Goal: Information Seeking & Learning: Check status

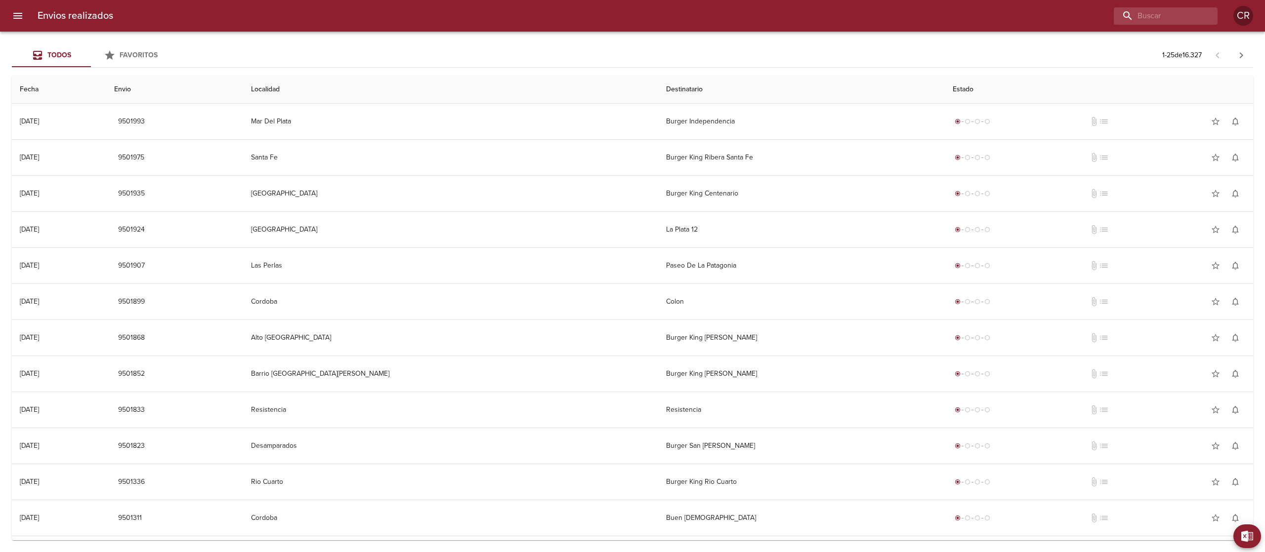
click at [757, 55] on div "Todos Favoritos 1 - 25 de 16.327" at bounding box center [632, 55] width 1241 height 24
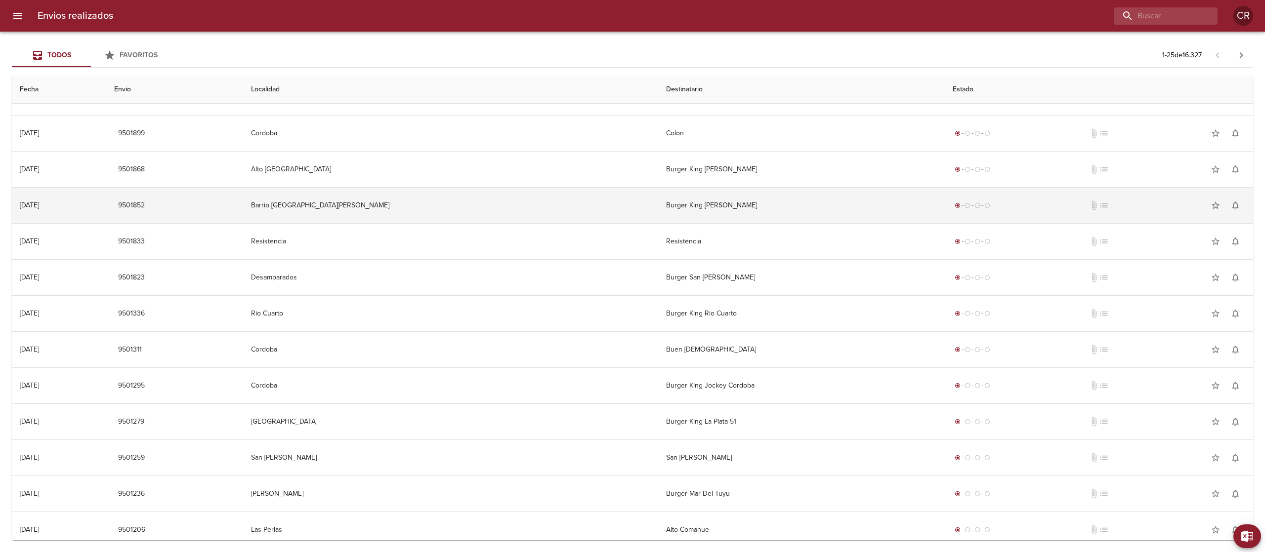
scroll to position [198, 0]
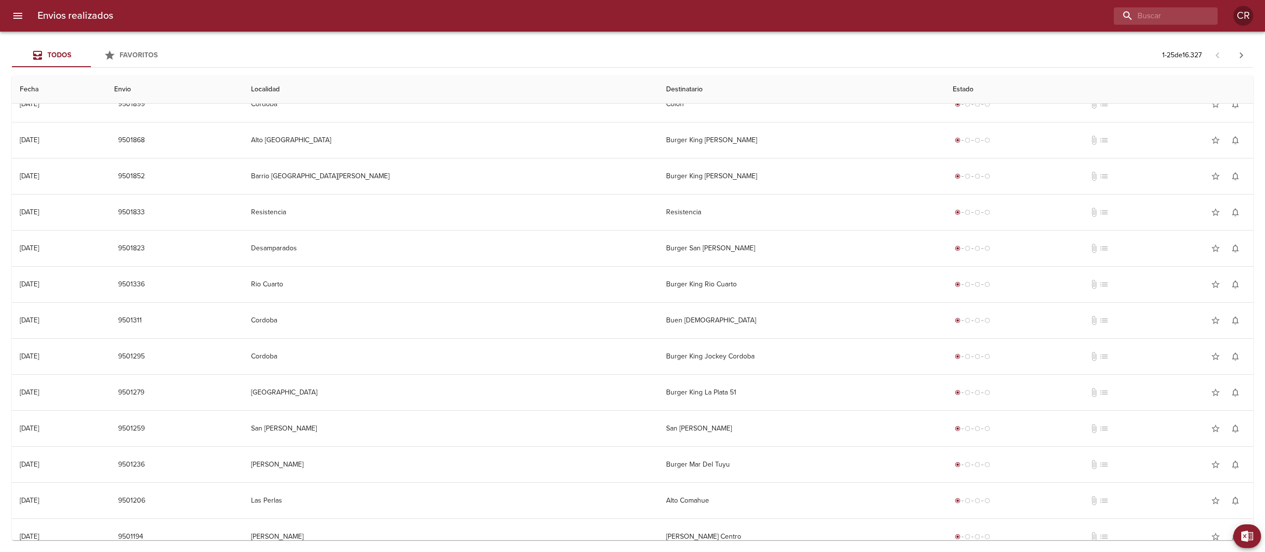
click at [758, 23] on div at bounding box center [669, 15] width 1096 height 17
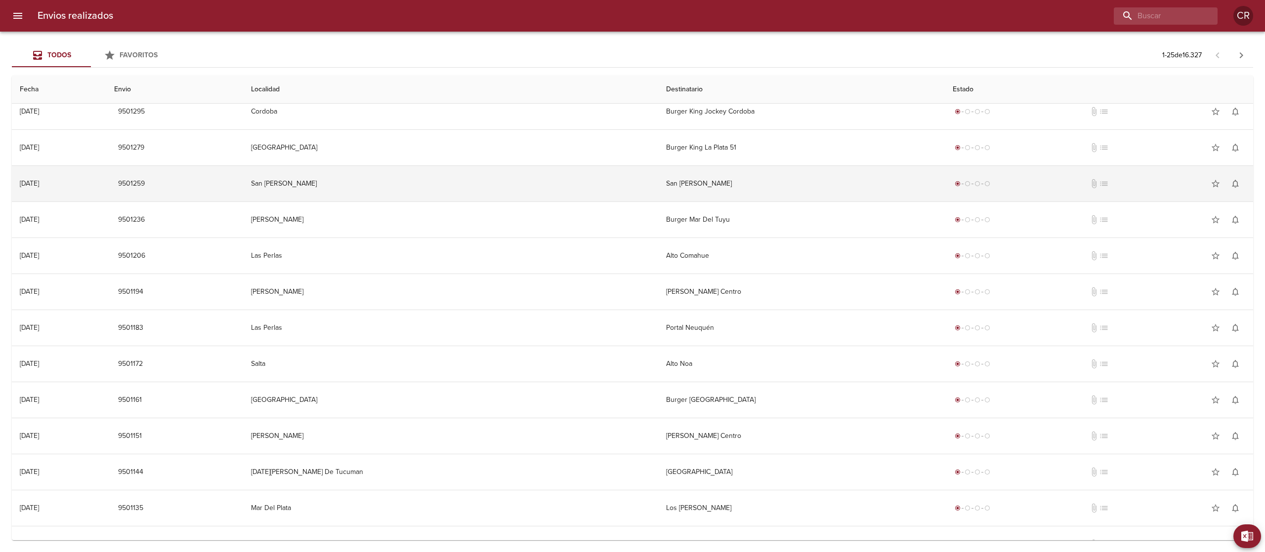
scroll to position [469, 0]
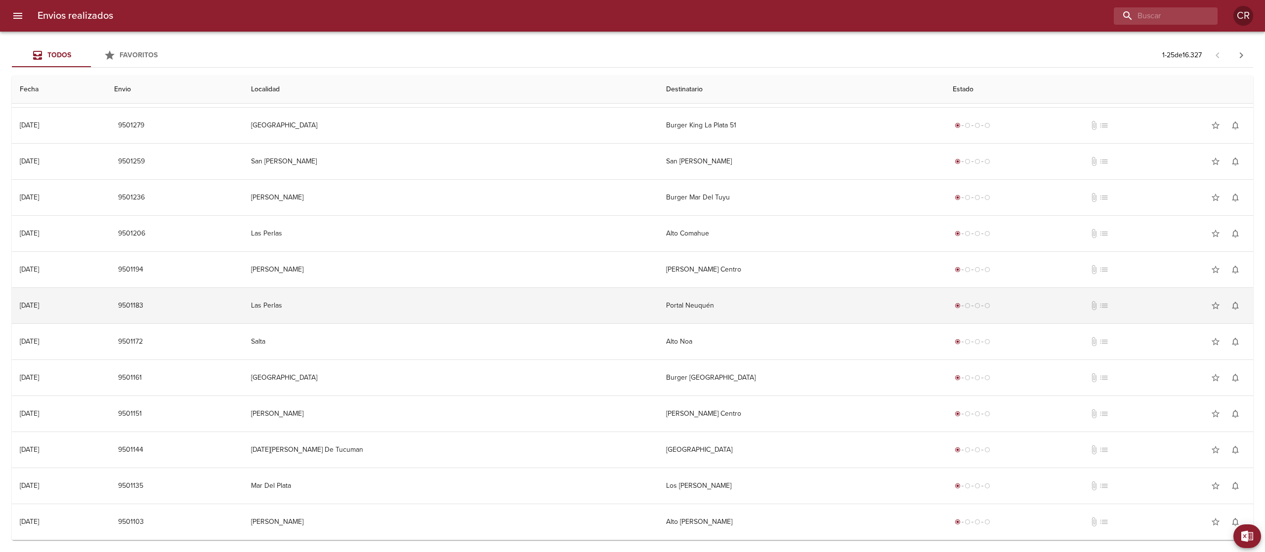
click at [658, 299] on td "Portal Neuquén" at bounding box center [801, 306] width 287 height 36
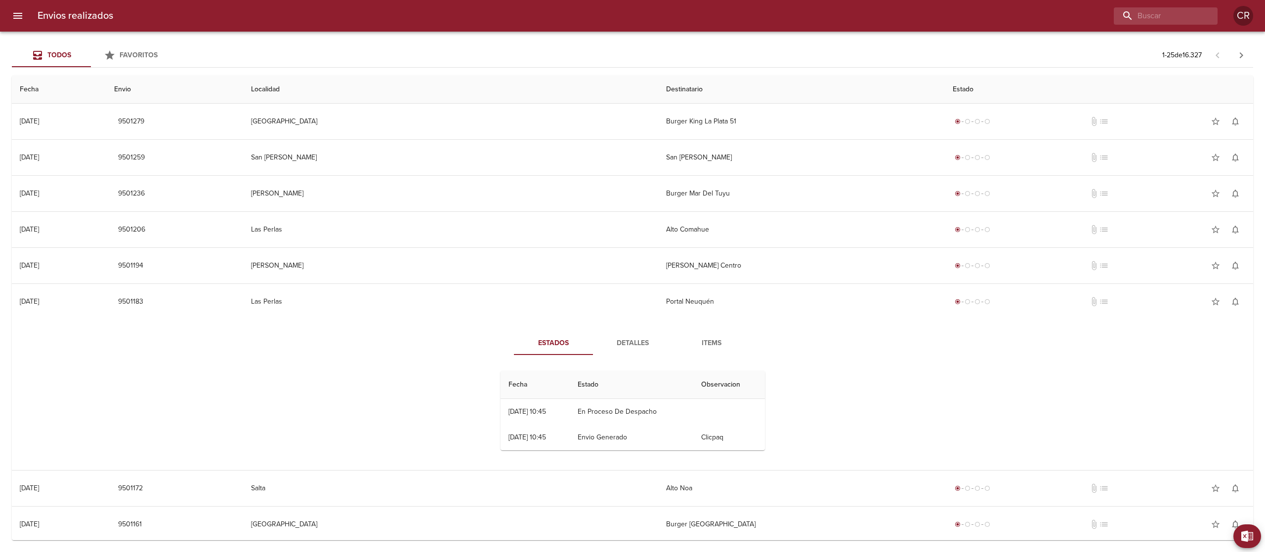
click at [624, 345] on span "Detalles" at bounding box center [632, 343] width 67 height 12
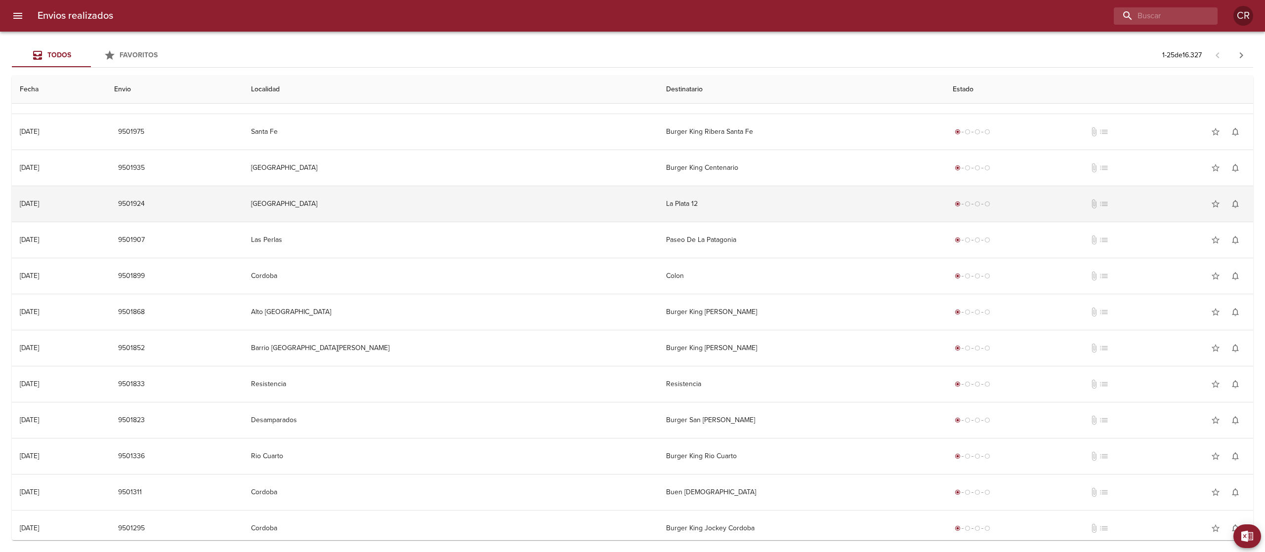
scroll to position [0, 0]
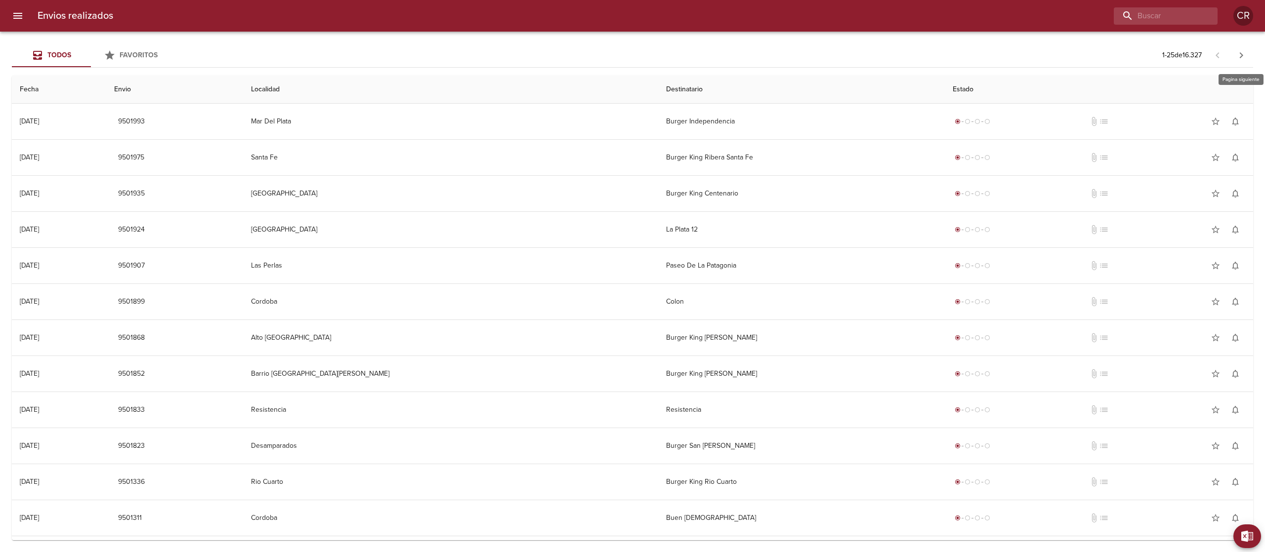
click at [1235, 55] on icon "button" at bounding box center [1241, 55] width 12 height 12
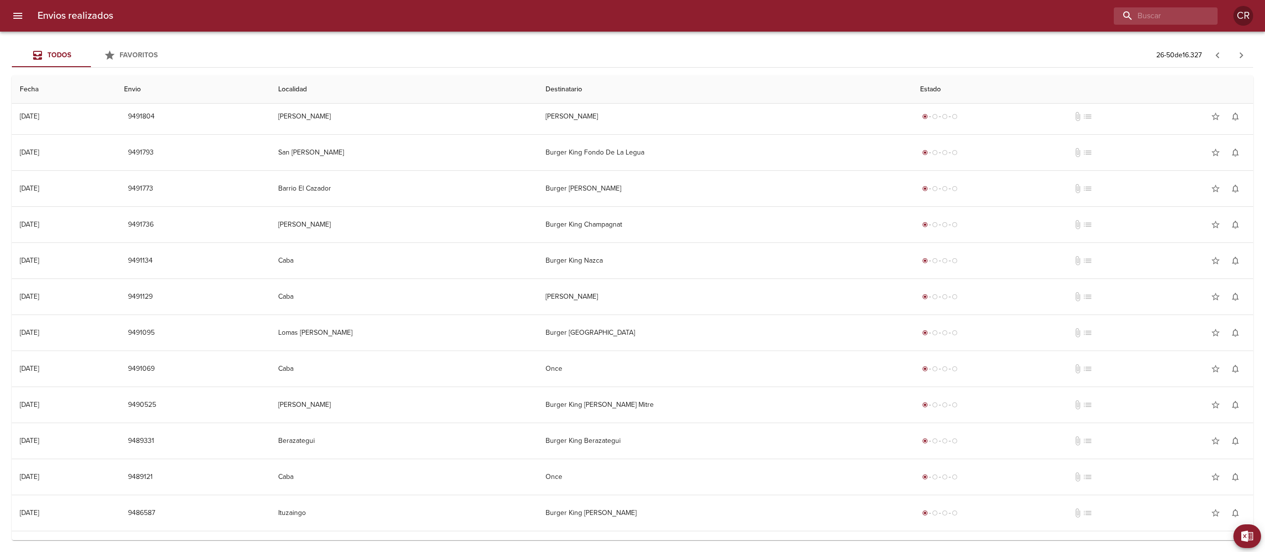
scroll to position [469, 0]
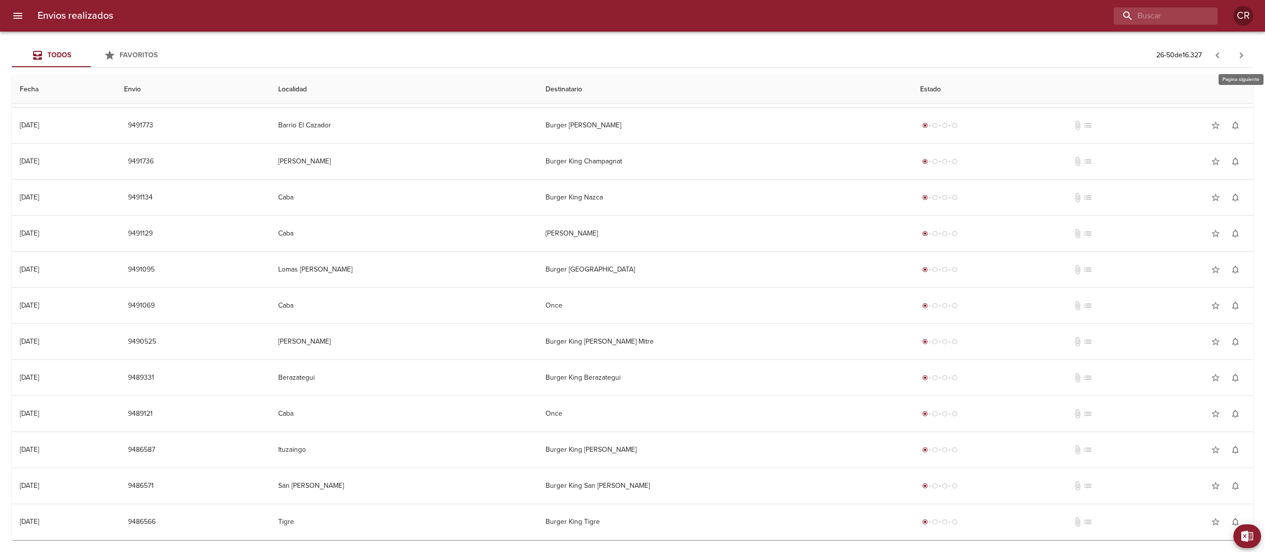
click at [1238, 55] on icon "button" at bounding box center [1241, 55] width 12 height 12
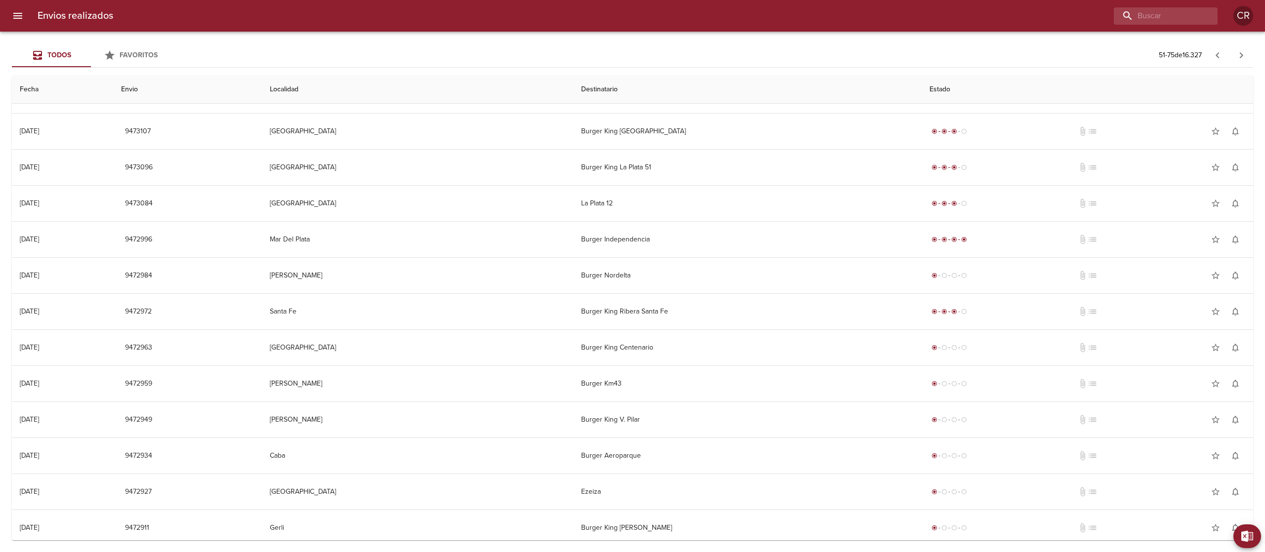
scroll to position [0, 0]
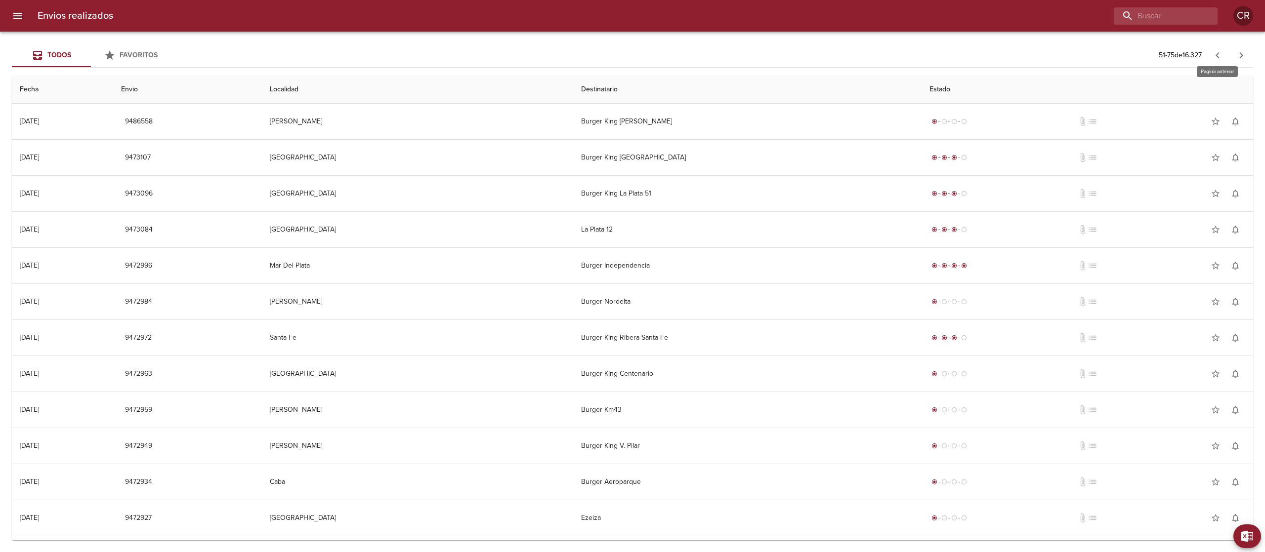
click at [1213, 55] on icon "button" at bounding box center [1218, 55] width 12 height 12
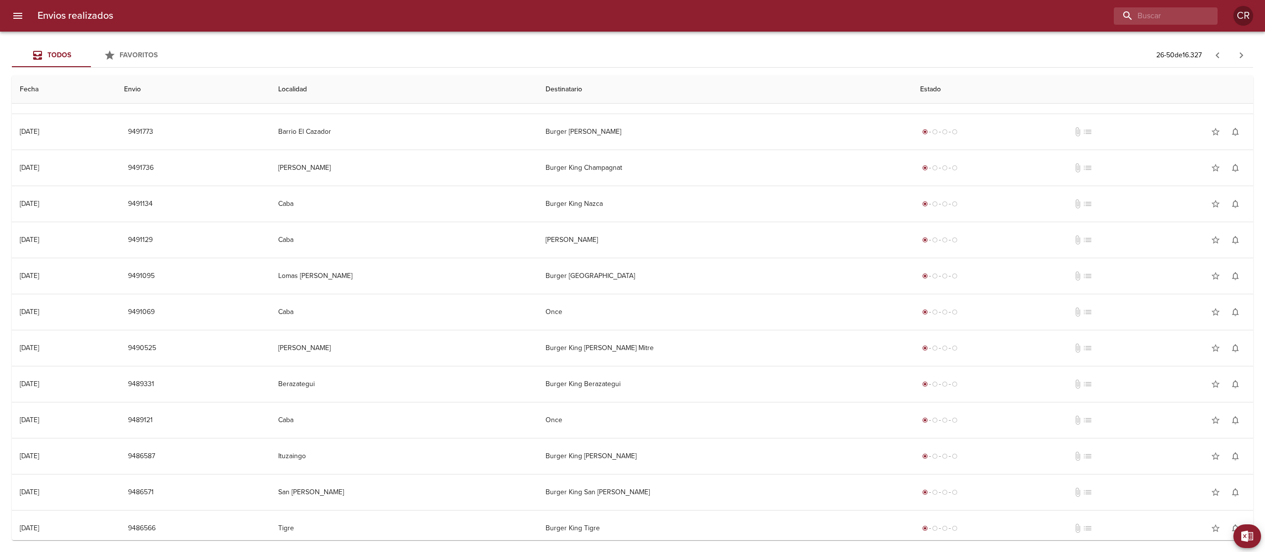
scroll to position [469, 0]
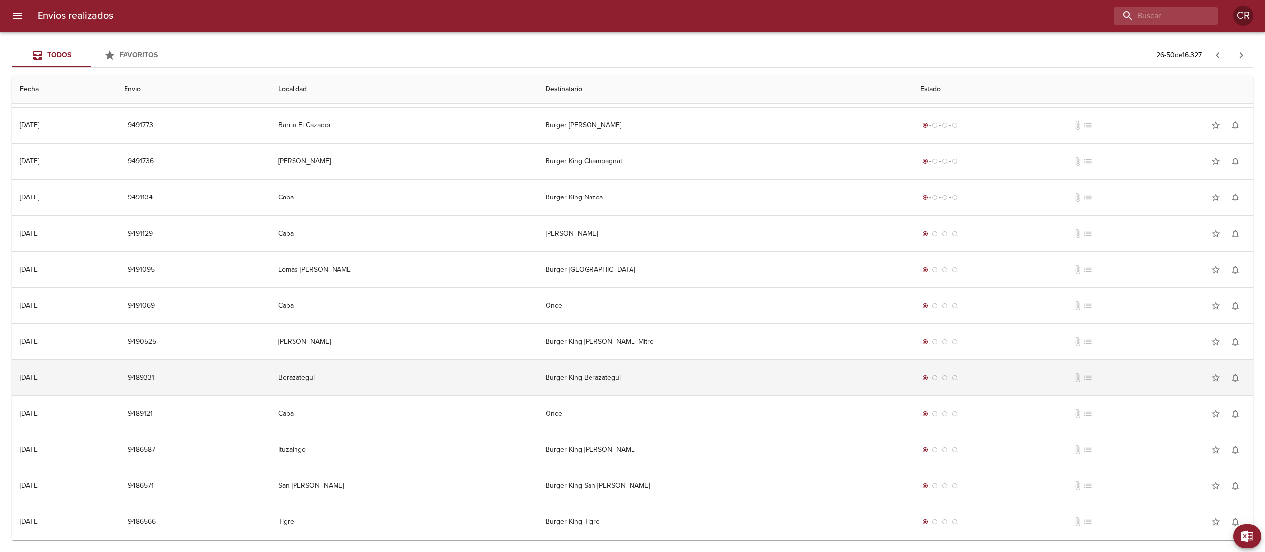
click at [638, 383] on td "Burger King Berazategui" at bounding box center [725, 378] width 375 height 36
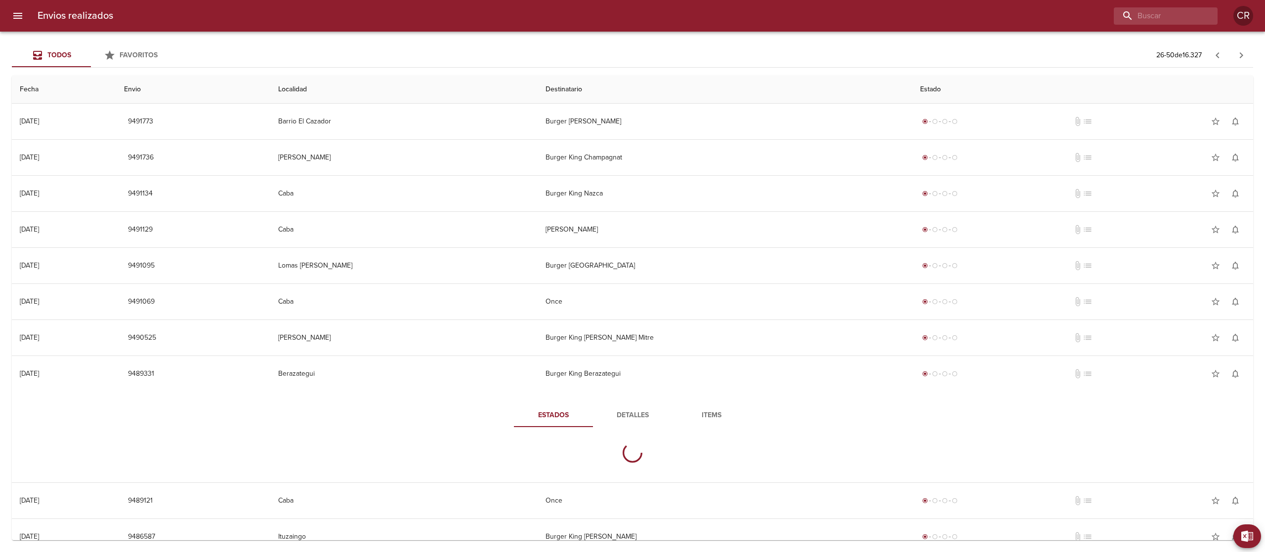
click at [617, 416] on span "Detalles" at bounding box center [632, 416] width 67 height 12
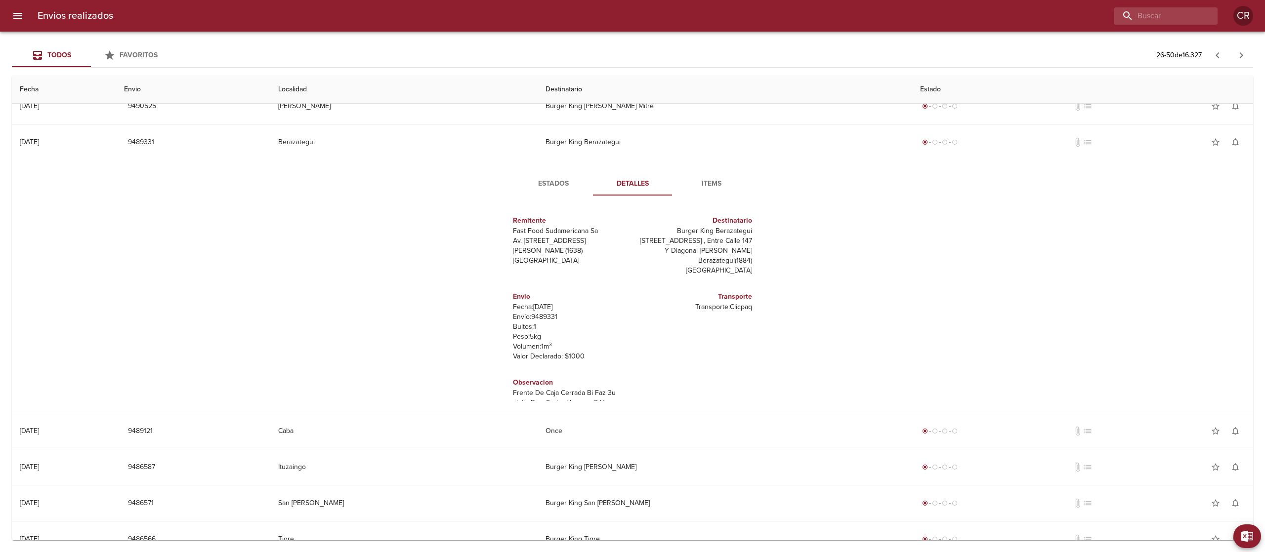
scroll to position [712, 0]
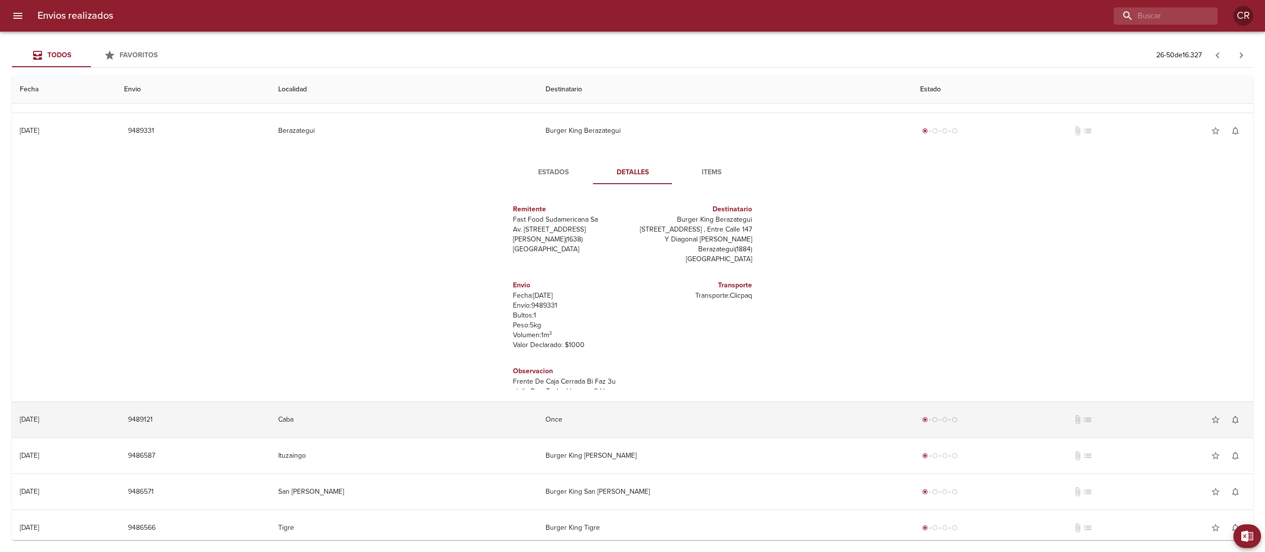
click at [591, 431] on td "Once" at bounding box center [725, 420] width 375 height 36
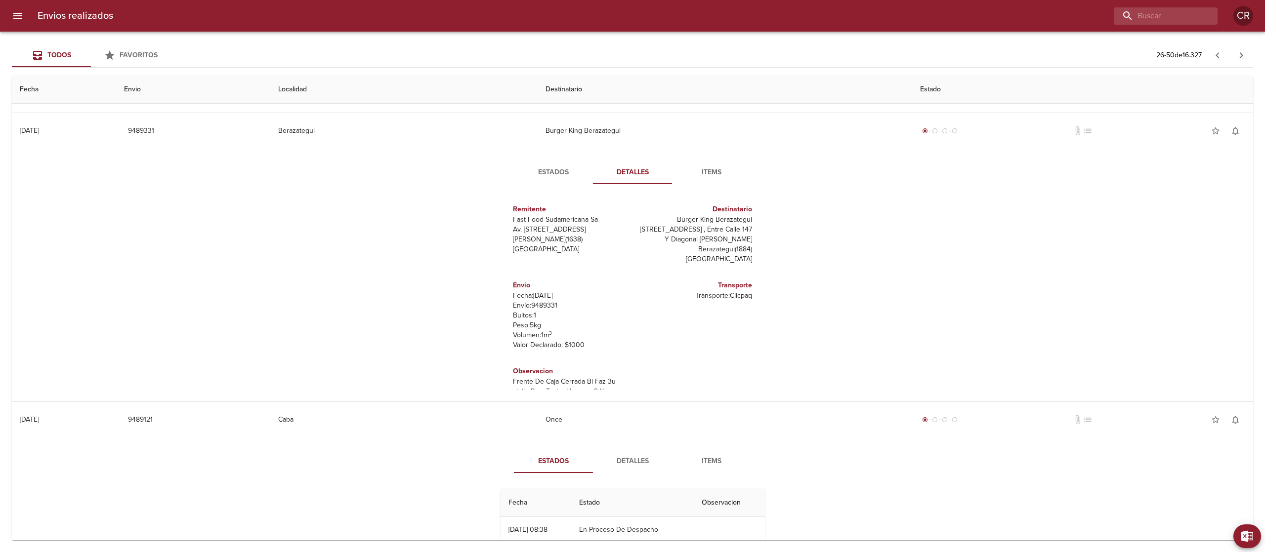
click at [609, 466] on span "Detalles" at bounding box center [632, 462] width 67 height 12
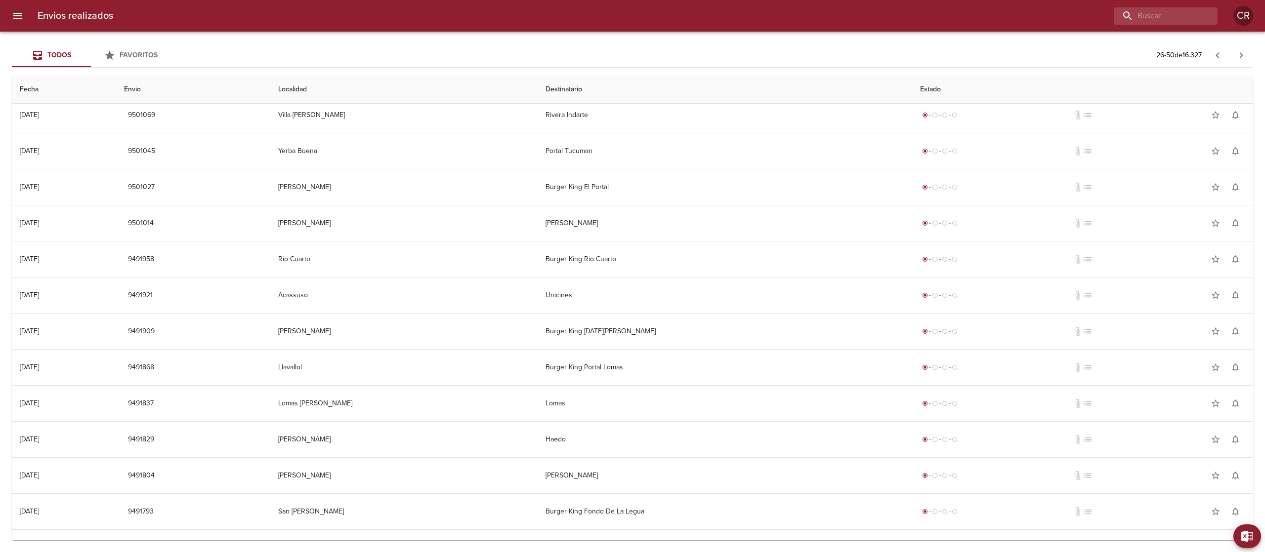
scroll to position [26, 0]
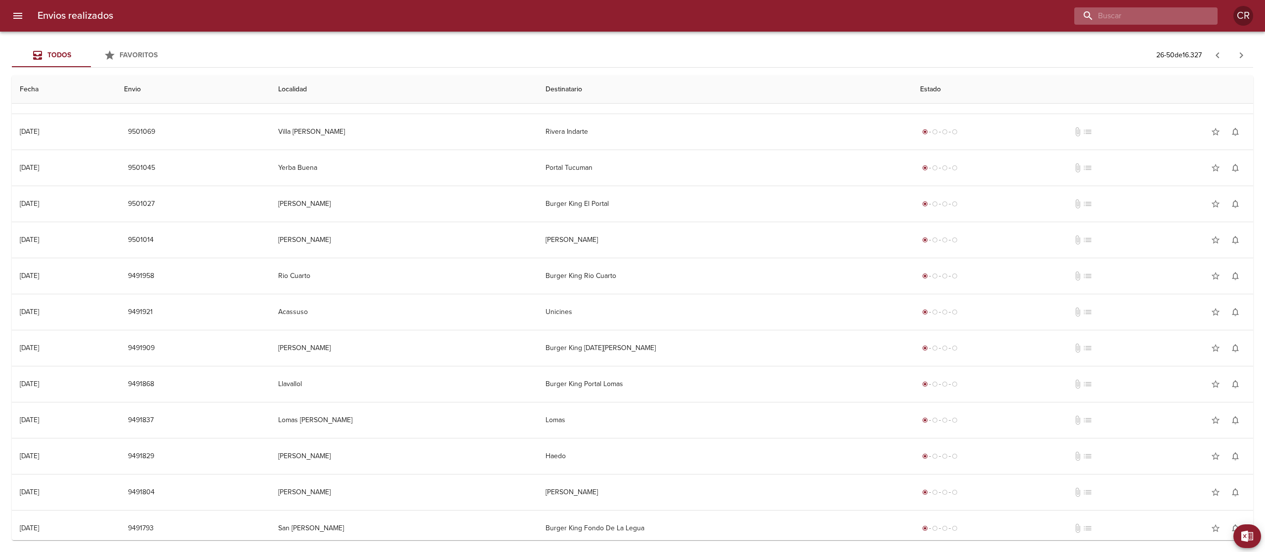
click at [1180, 9] on input "buscar" at bounding box center [1137, 15] width 126 height 17
type input "lomas"
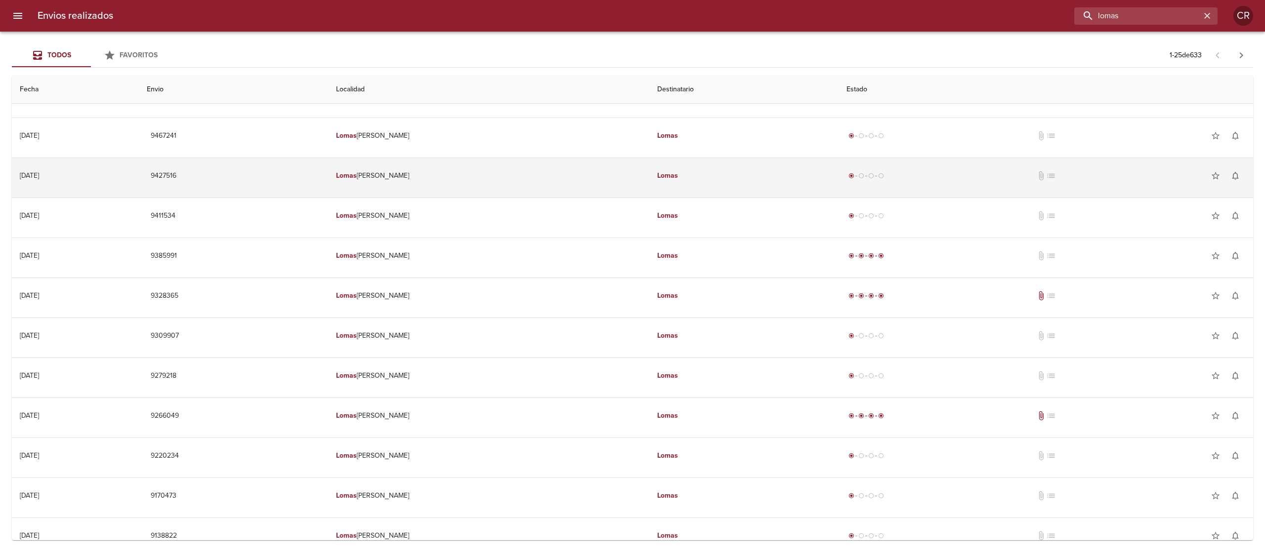
scroll to position [0, 0]
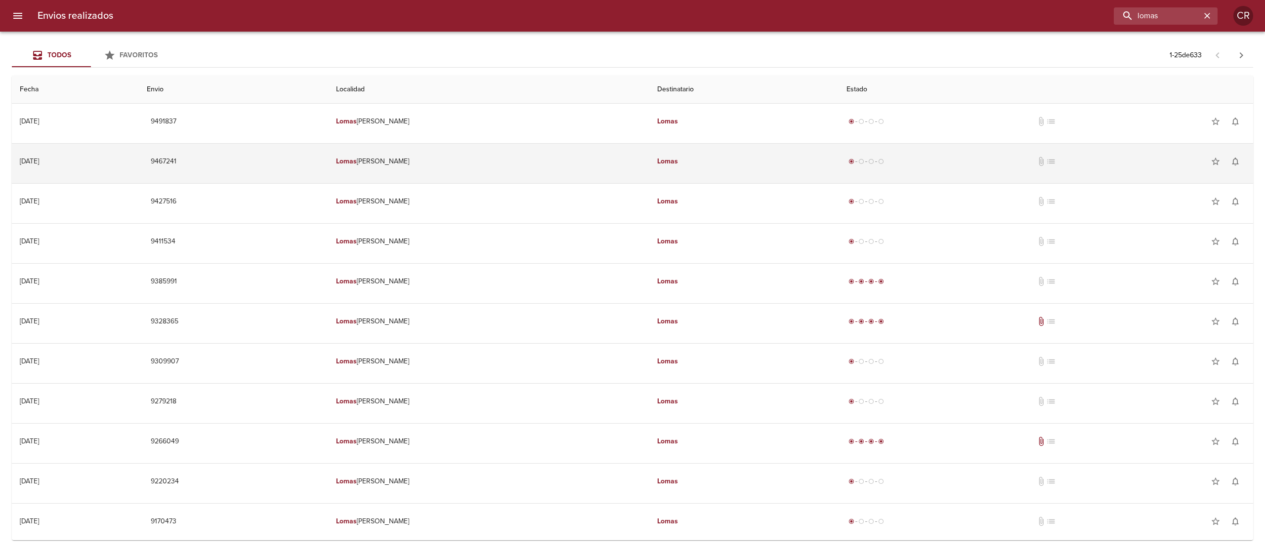
click at [674, 165] on td "Lomas" at bounding box center [743, 162] width 189 height 36
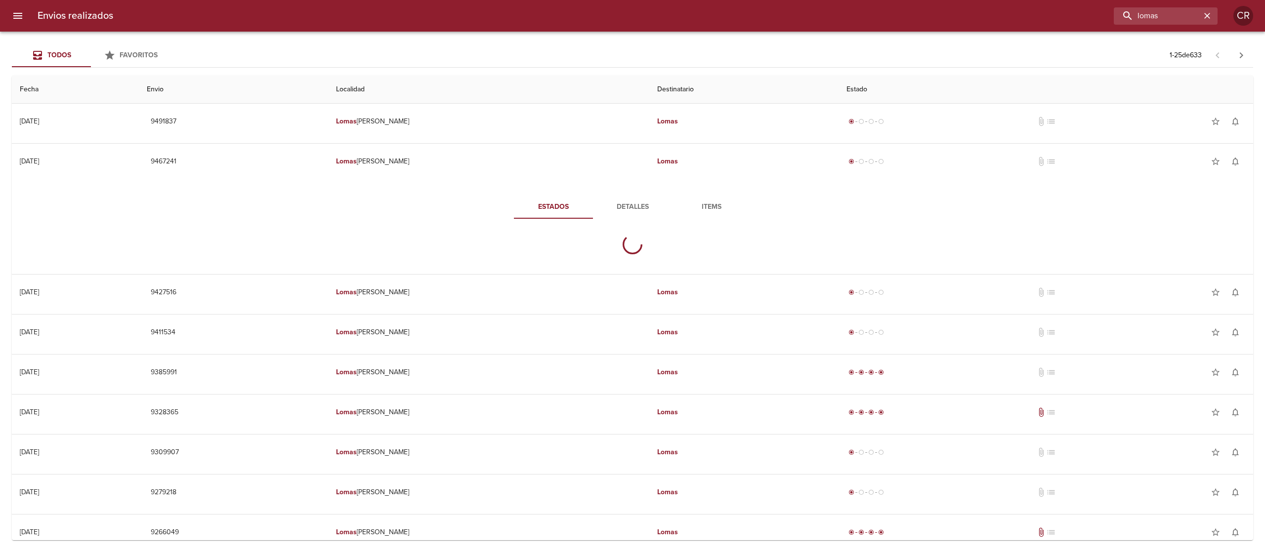
click at [627, 215] on button "Detalles" at bounding box center [632, 207] width 79 height 24
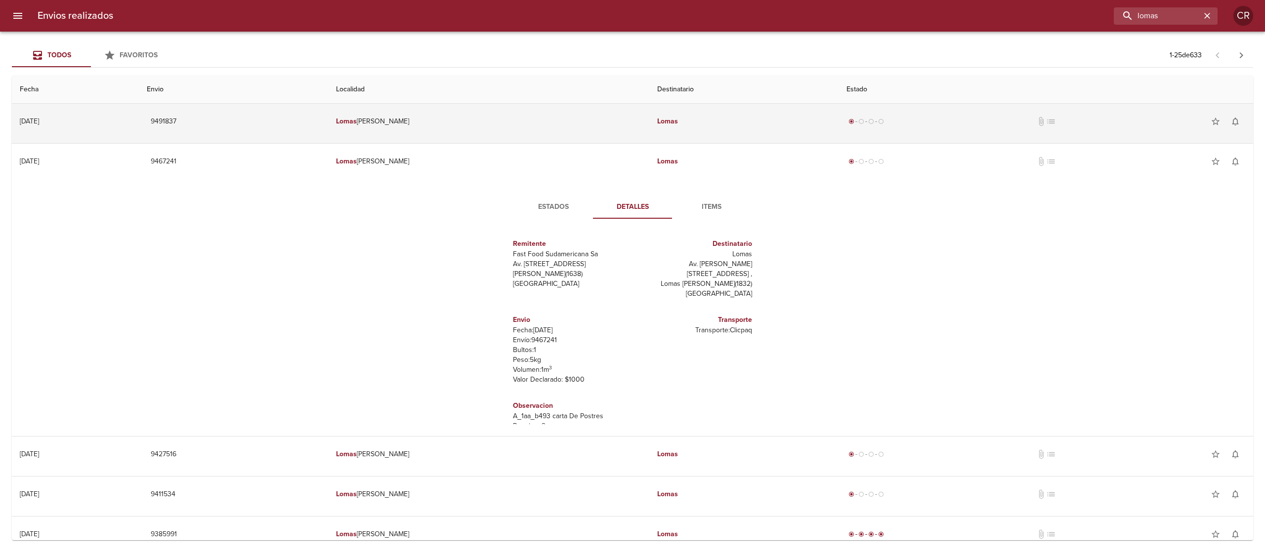
click at [649, 120] on td "Lomas" at bounding box center [743, 122] width 189 height 36
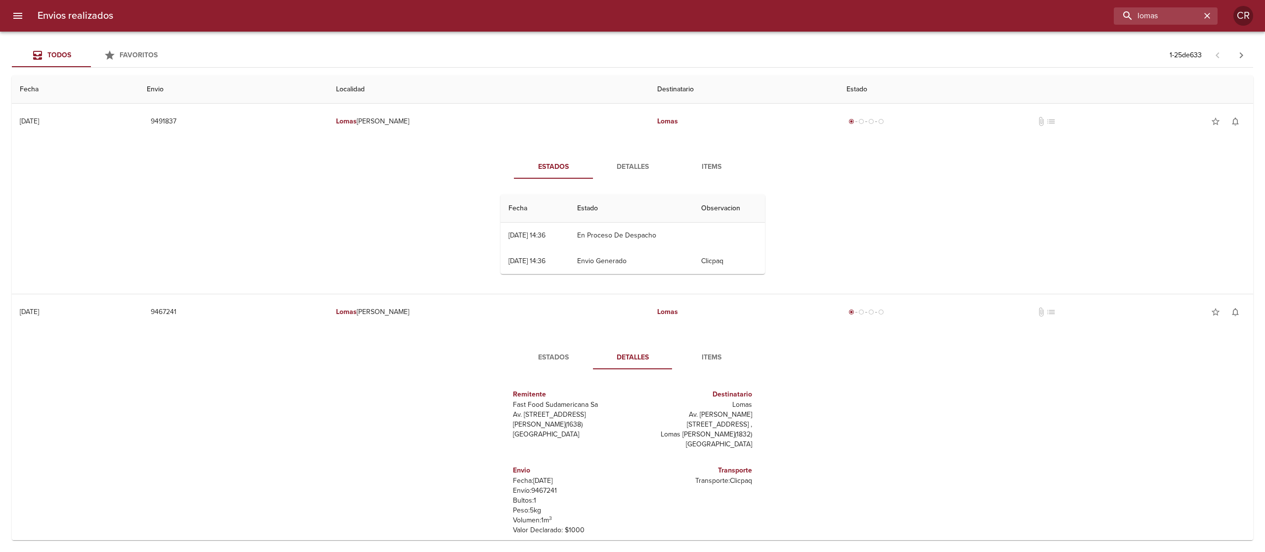
click at [629, 158] on button "Detalles" at bounding box center [632, 167] width 79 height 24
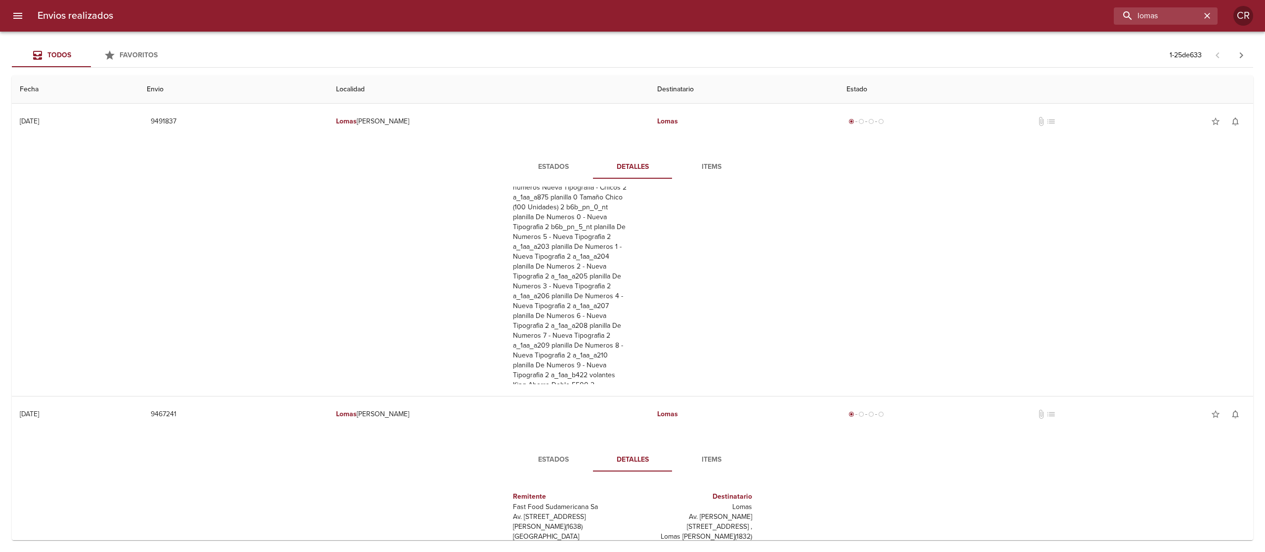
scroll to position [212, 0]
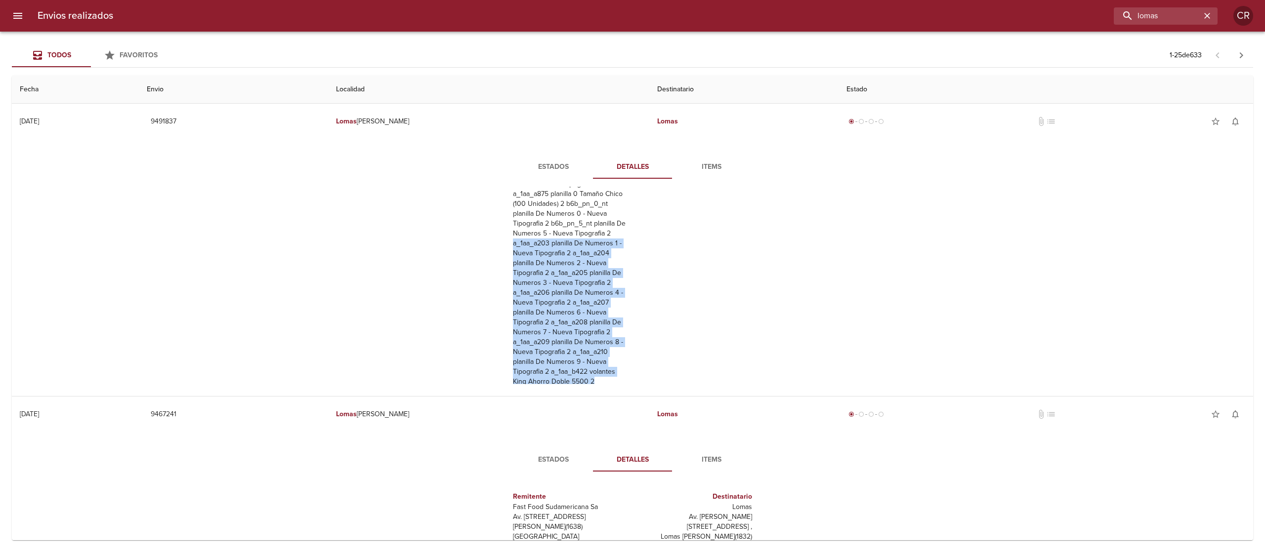
drag, startPoint x: 587, startPoint y: 371, endPoint x: 467, endPoint y: 231, distance: 184.3
click at [469, 231] on div "Estados Detalles Items Remitente Fast Food Sudamericana Sa Av. [STREET_ADDRESS]…" at bounding box center [632, 269] width 1225 height 253
click at [424, 250] on div "Estados Detalles Items Remitente Fast Food Sudamericana Sa Av. [STREET_ADDRESS]…" at bounding box center [632, 269] width 1225 height 253
